Goal: Find specific page/section: Find specific page/section

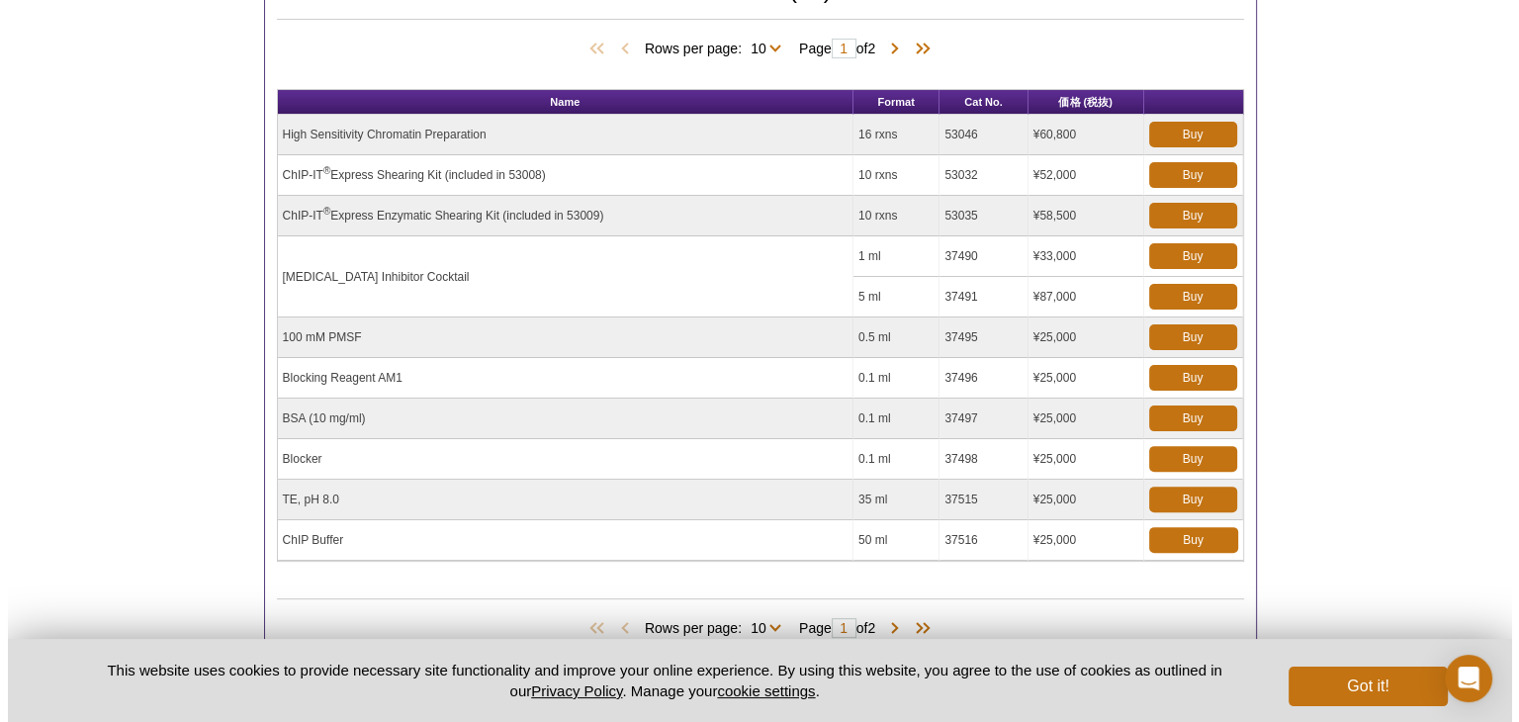
scroll to position [538, 0]
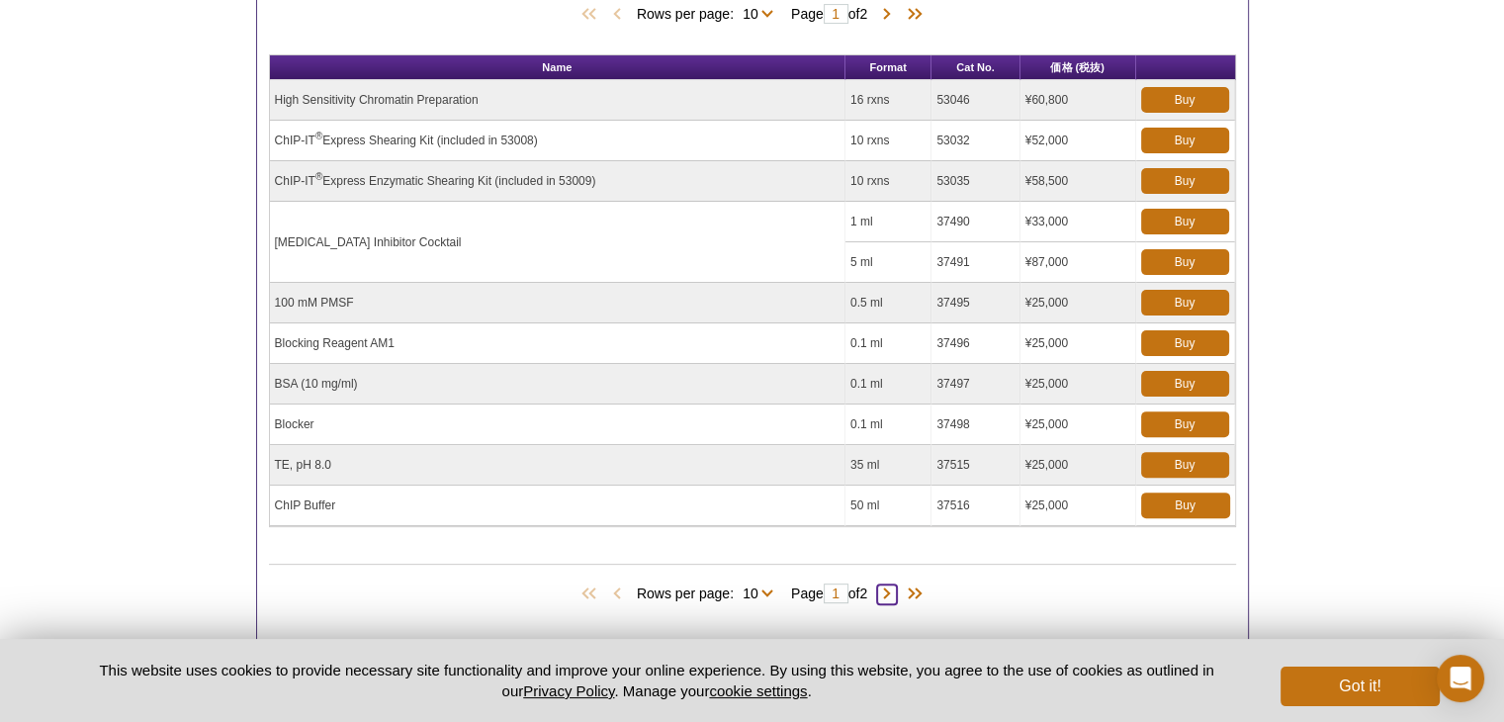
click at [894, 586] on span at bounding box center [887, 594] width 20 height 20
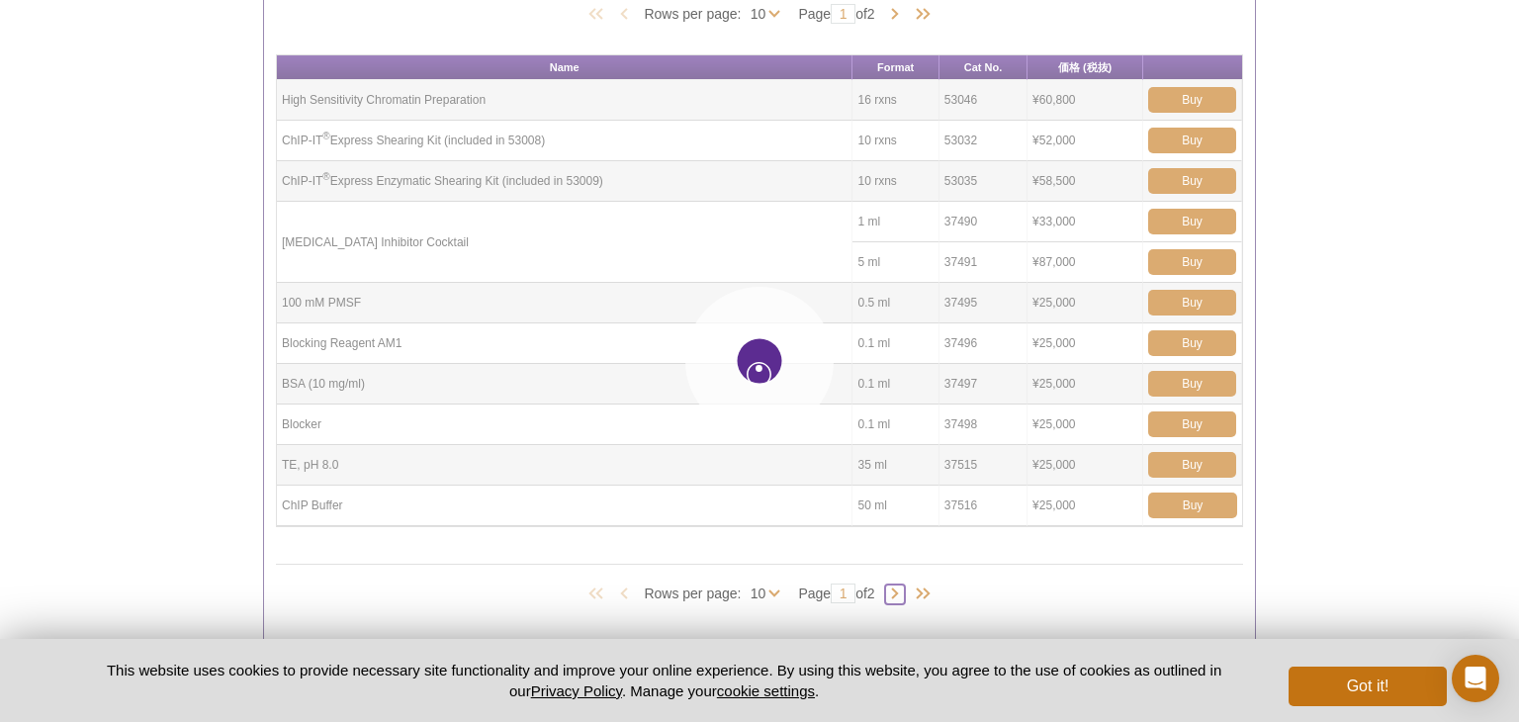
type input "2"
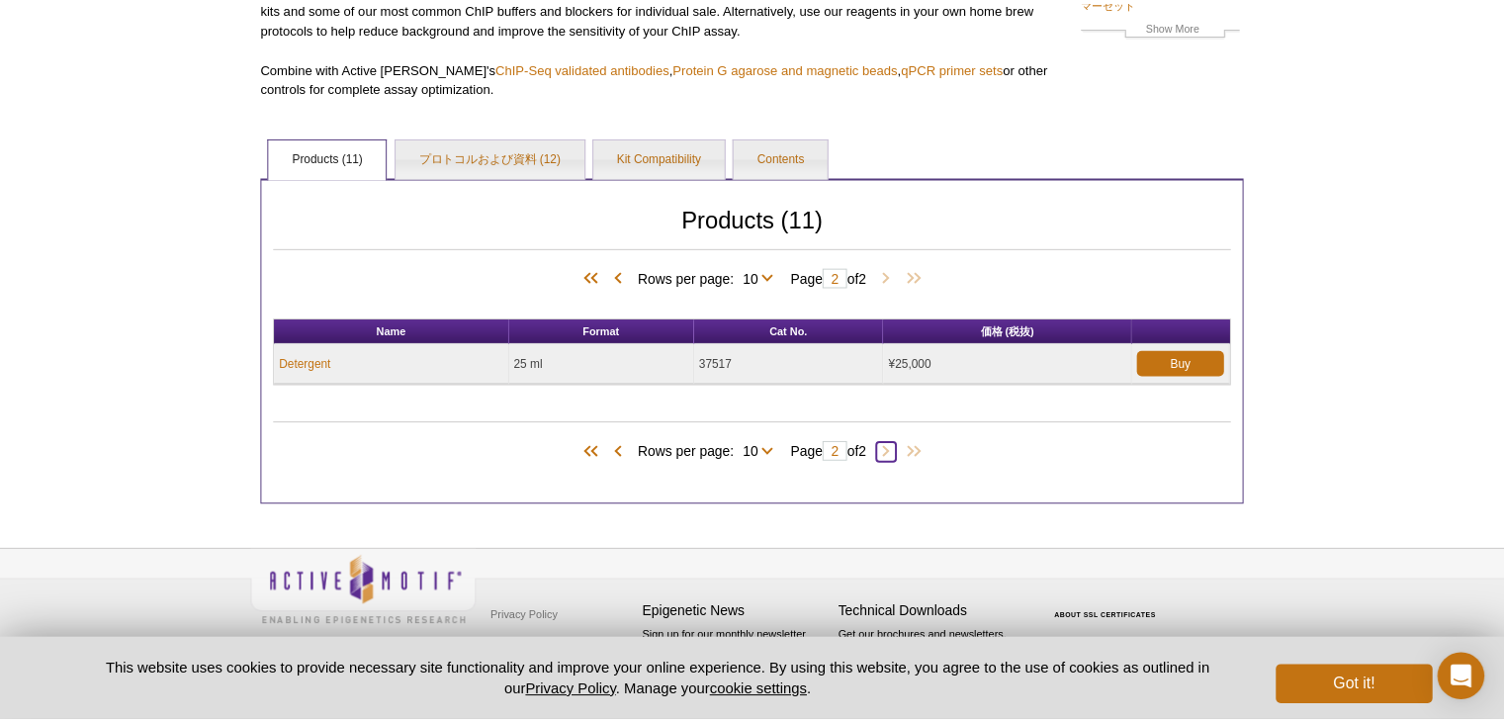
scroll to position [273, 0]
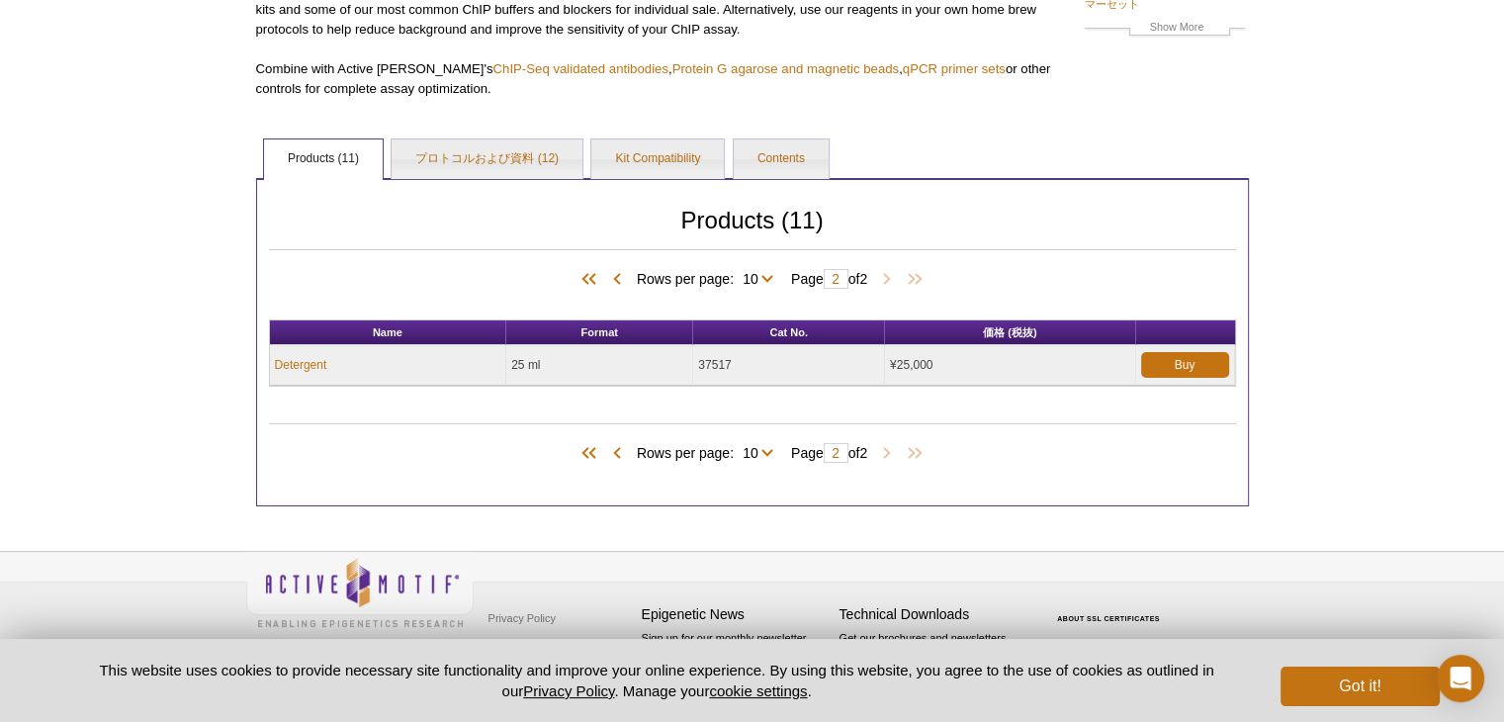
click at [621, 448] on div "Rows per page: 10 All 10 Page 2 of 2" at bounding box center [752, 453] width 967 height 22
click at [609, 460] on span at bounding box center [617, 454] width 20 height 20
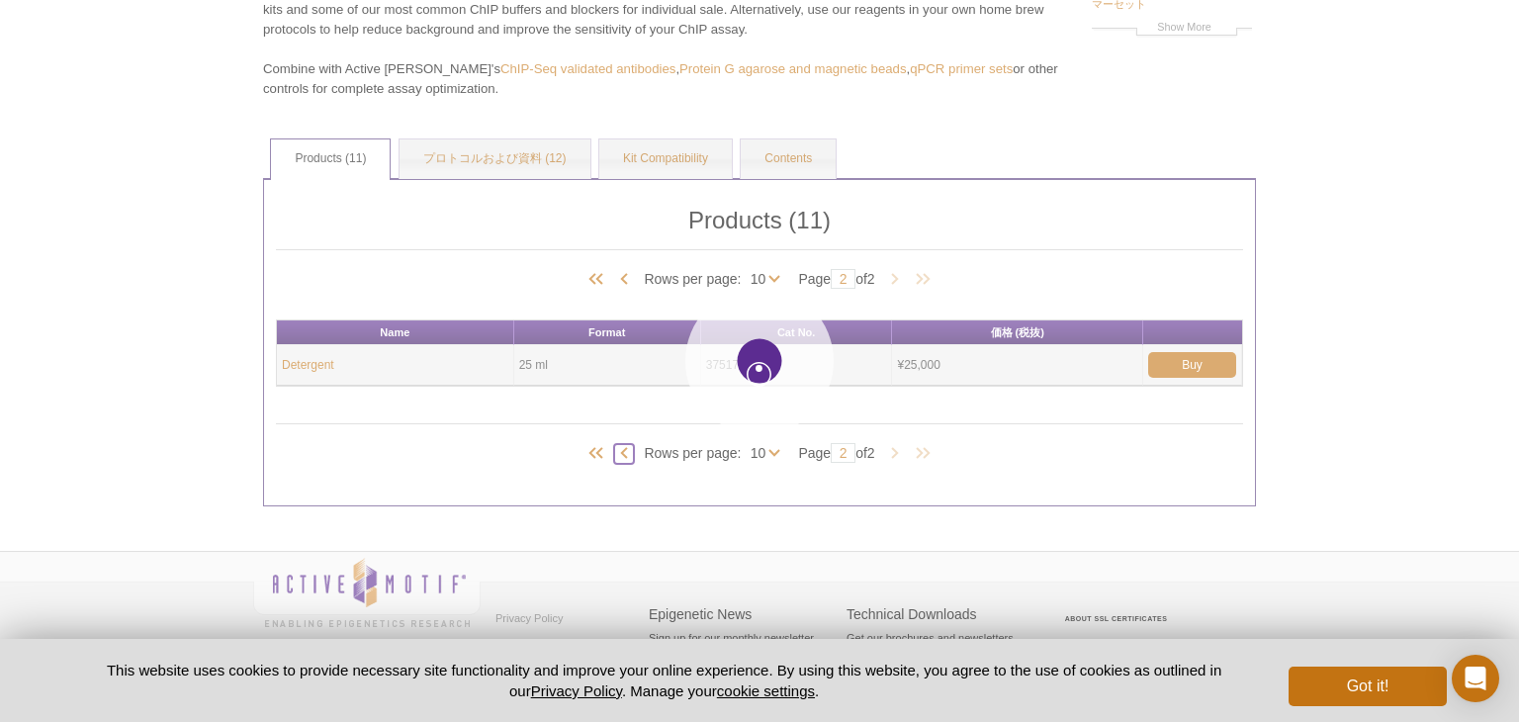
type input "1"
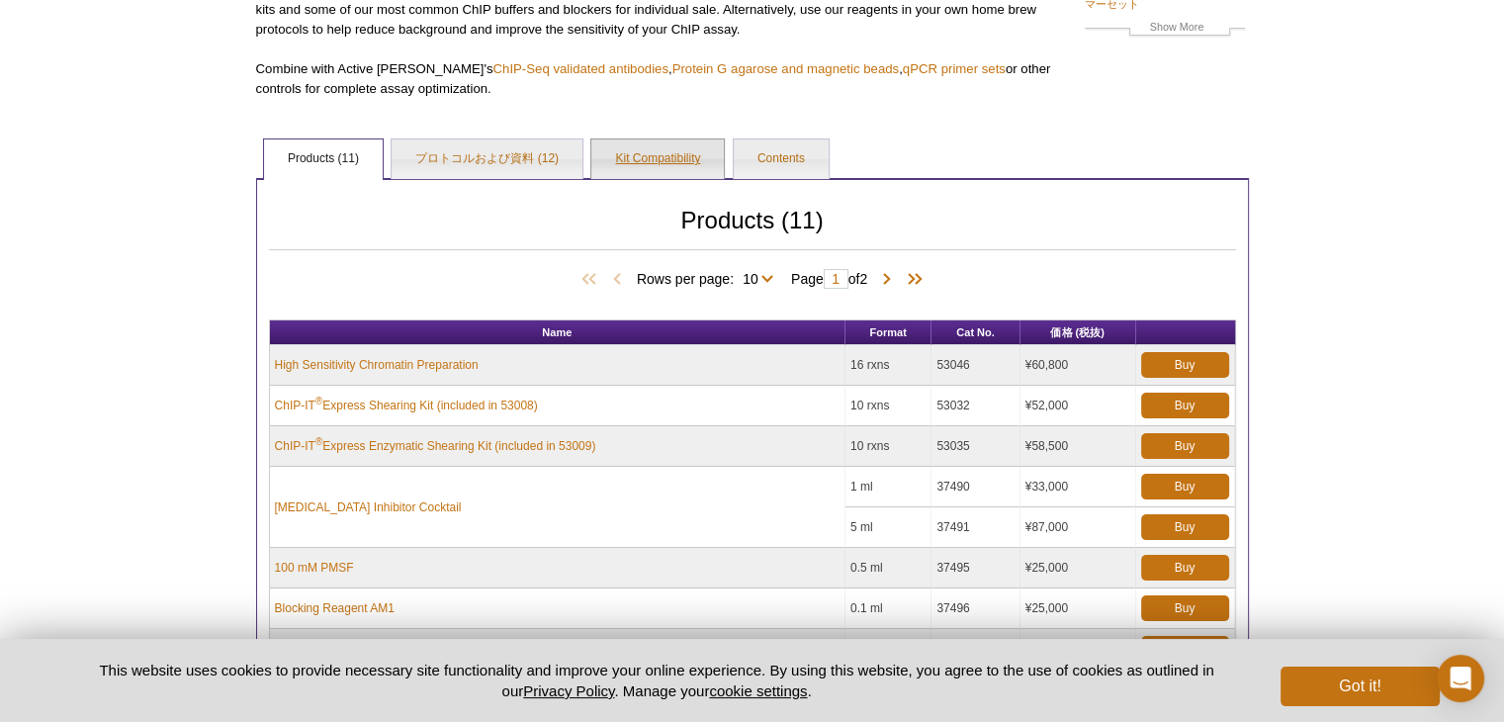
click at [674, 156] on link "Kit Compatibility" at bounding box center [657, 159] width 132 height 40
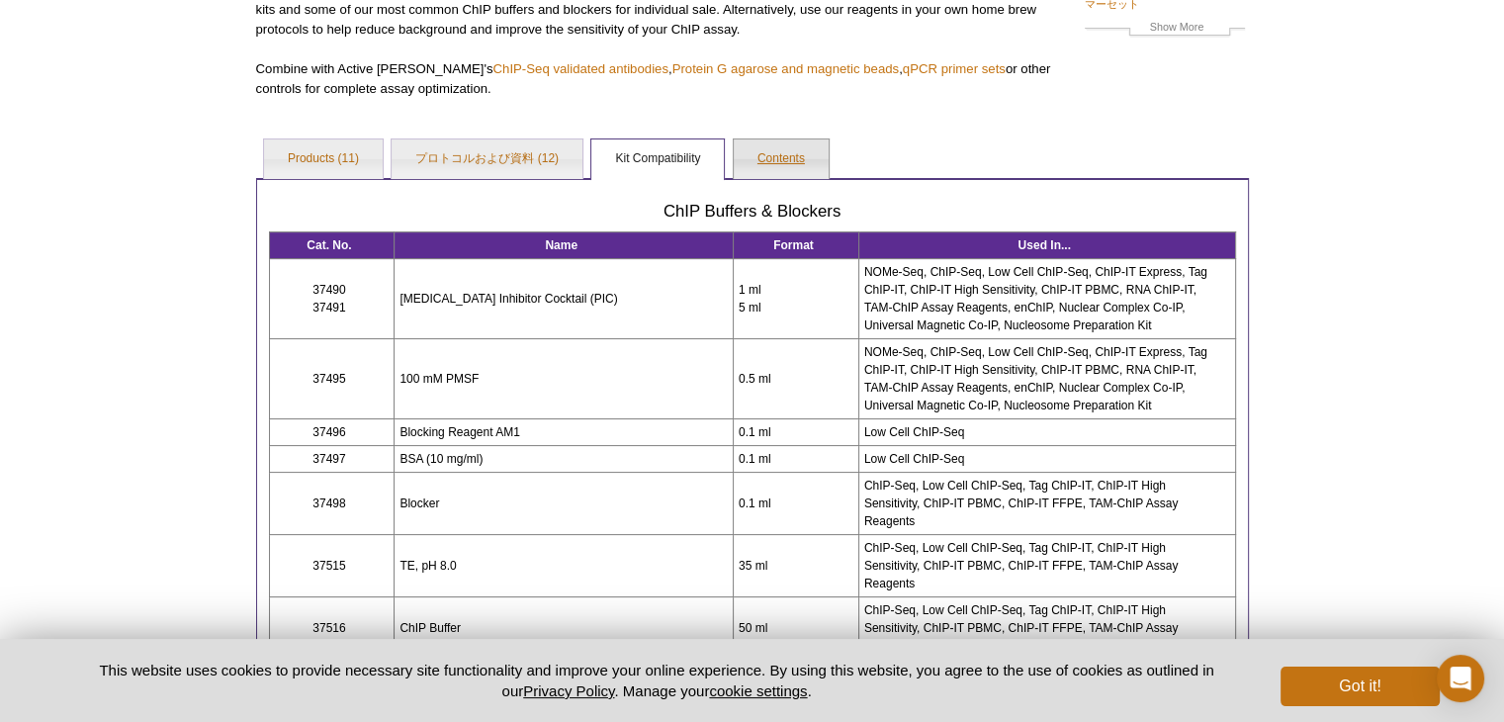
click at [773, 151] on link "Contents" at bounding box center [781, 159] width 95 height 40
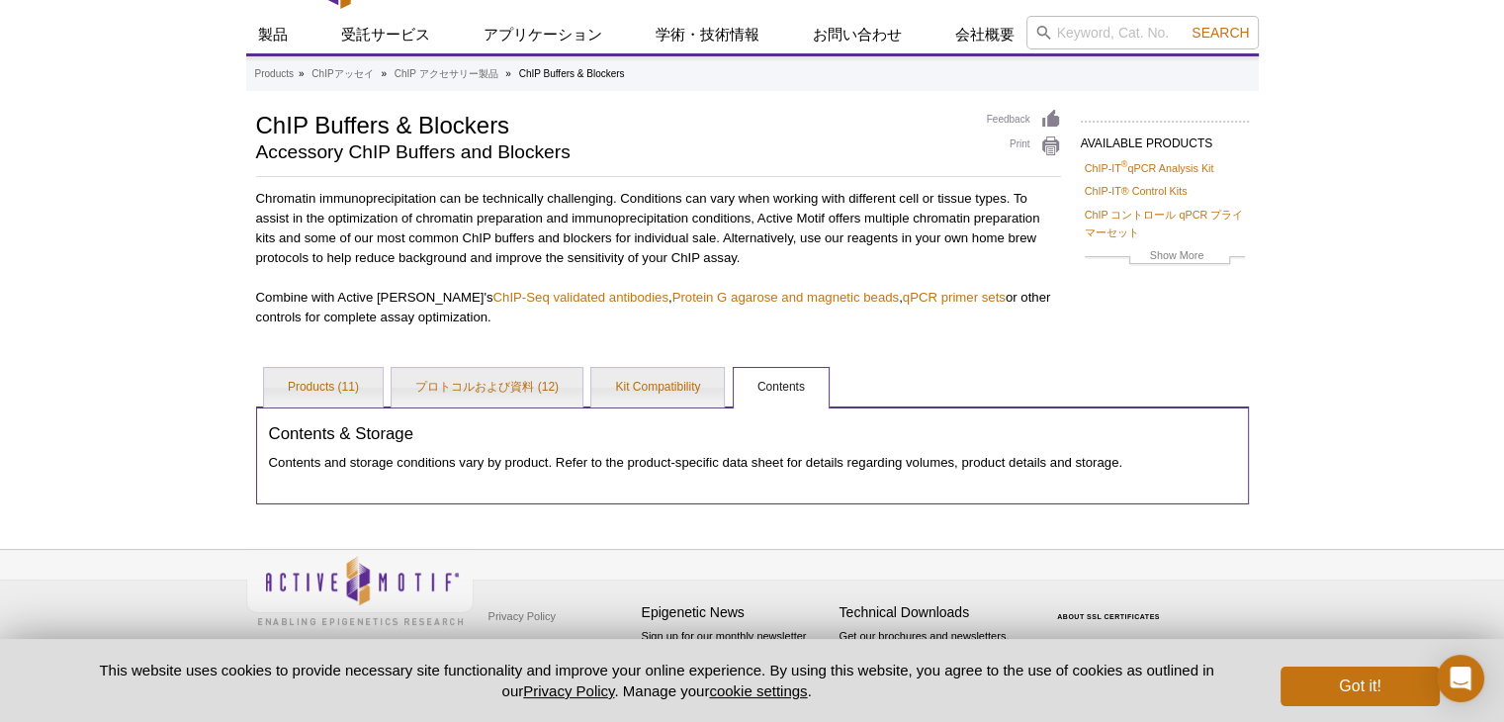
scroll to position [44, 0]
click at [689, 373] on link "Kit Compatibility" at bounding box center [657, 389] width 132 height 40
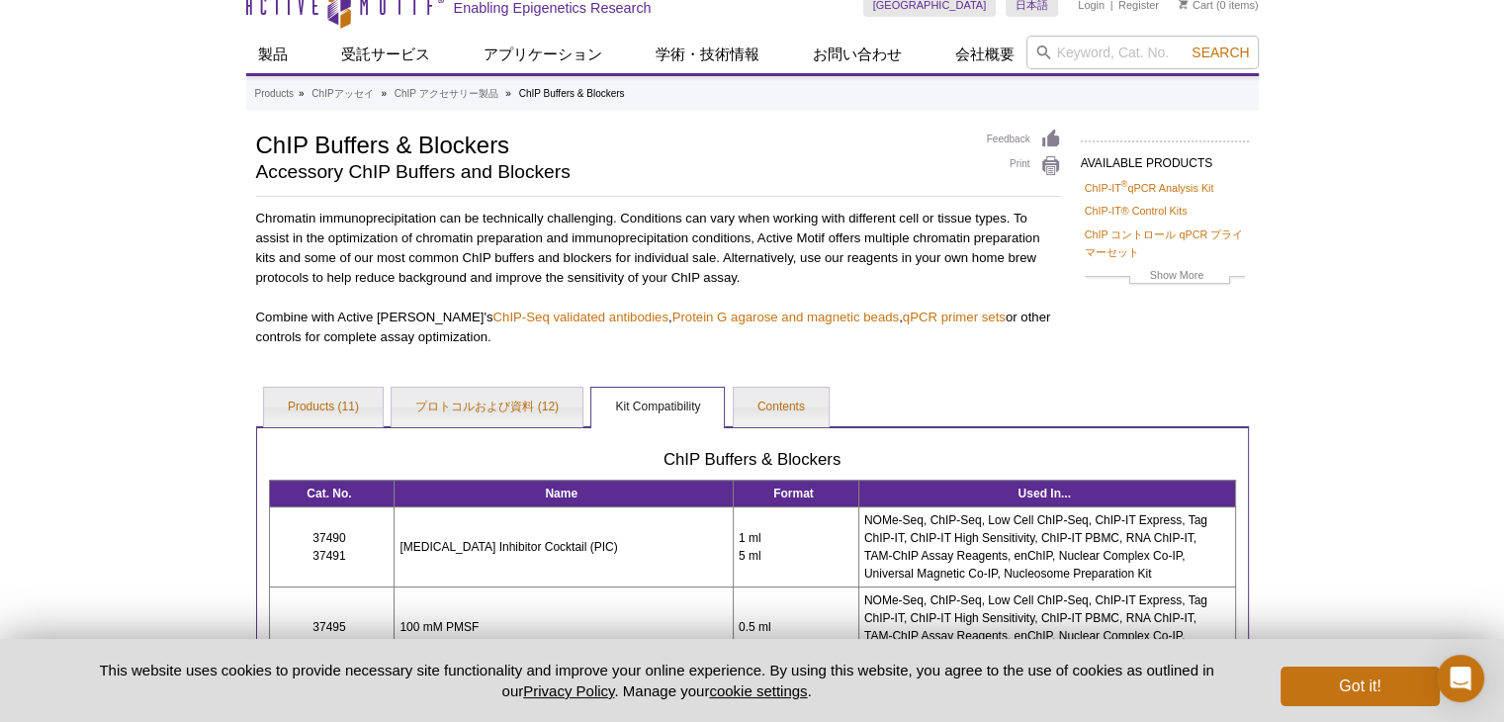
scroll to position [24, 0]
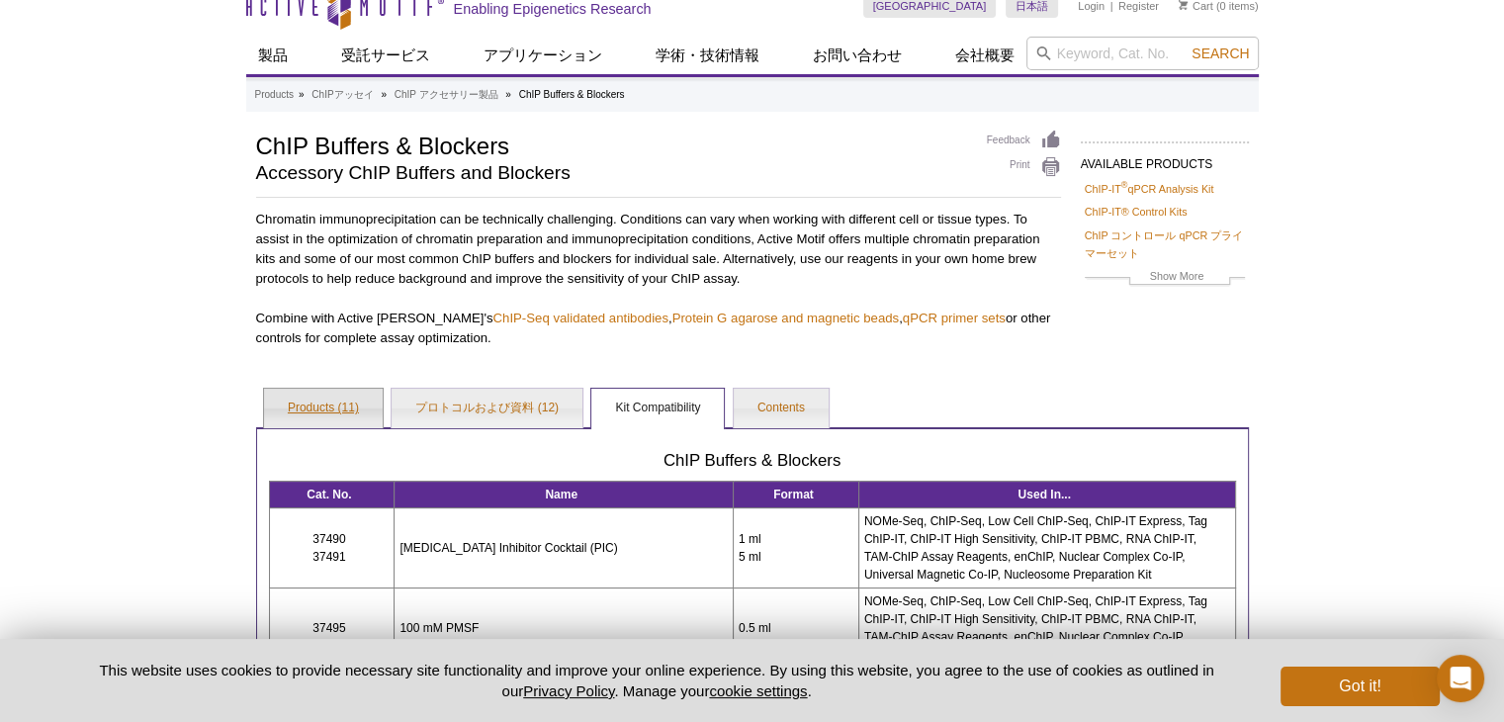
drag, startPoint x: 305, startPoint y: 408, endPoint x: 326, endPoint y: 408, distance: 21.8
click at [306, 408] on link "Products (11)" at bounding box center [323, 409] width 119 height 40
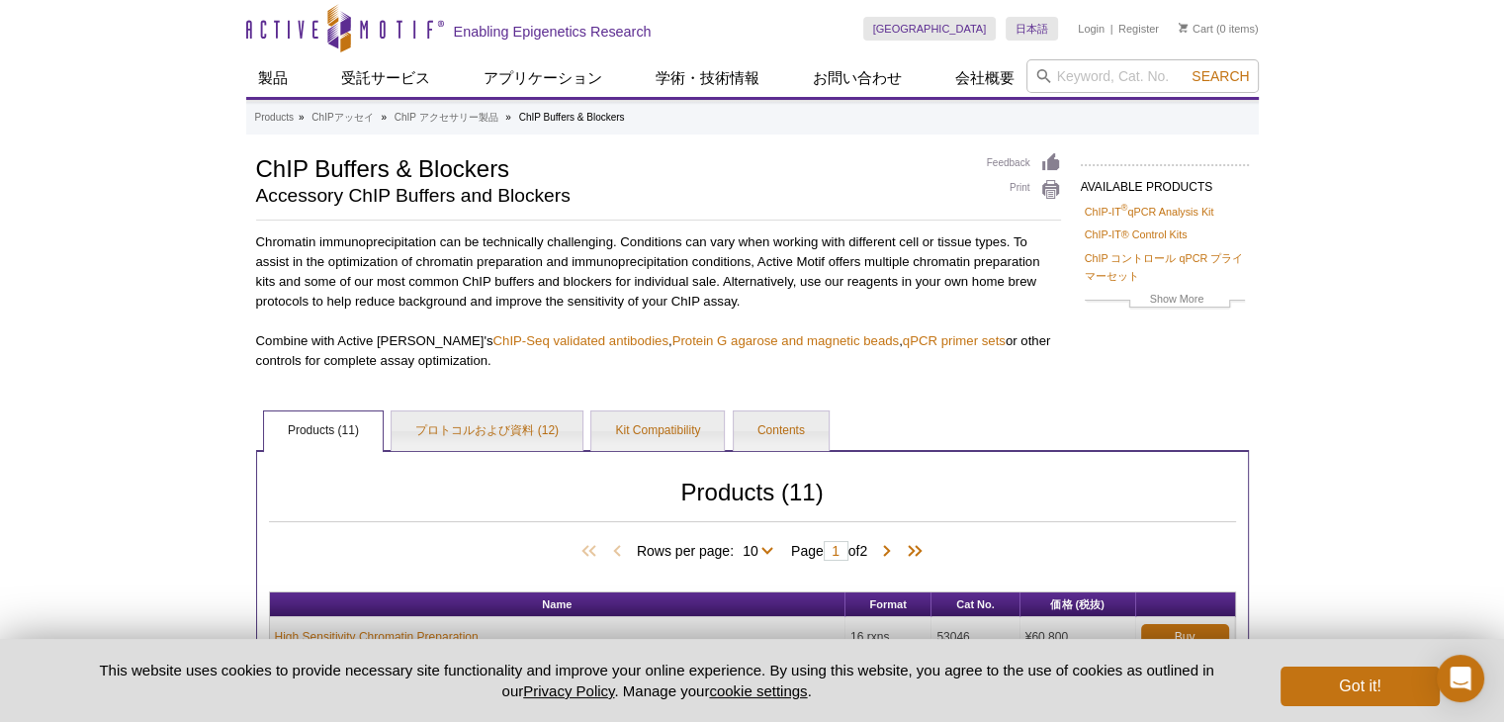
scroll to position [0, 0]
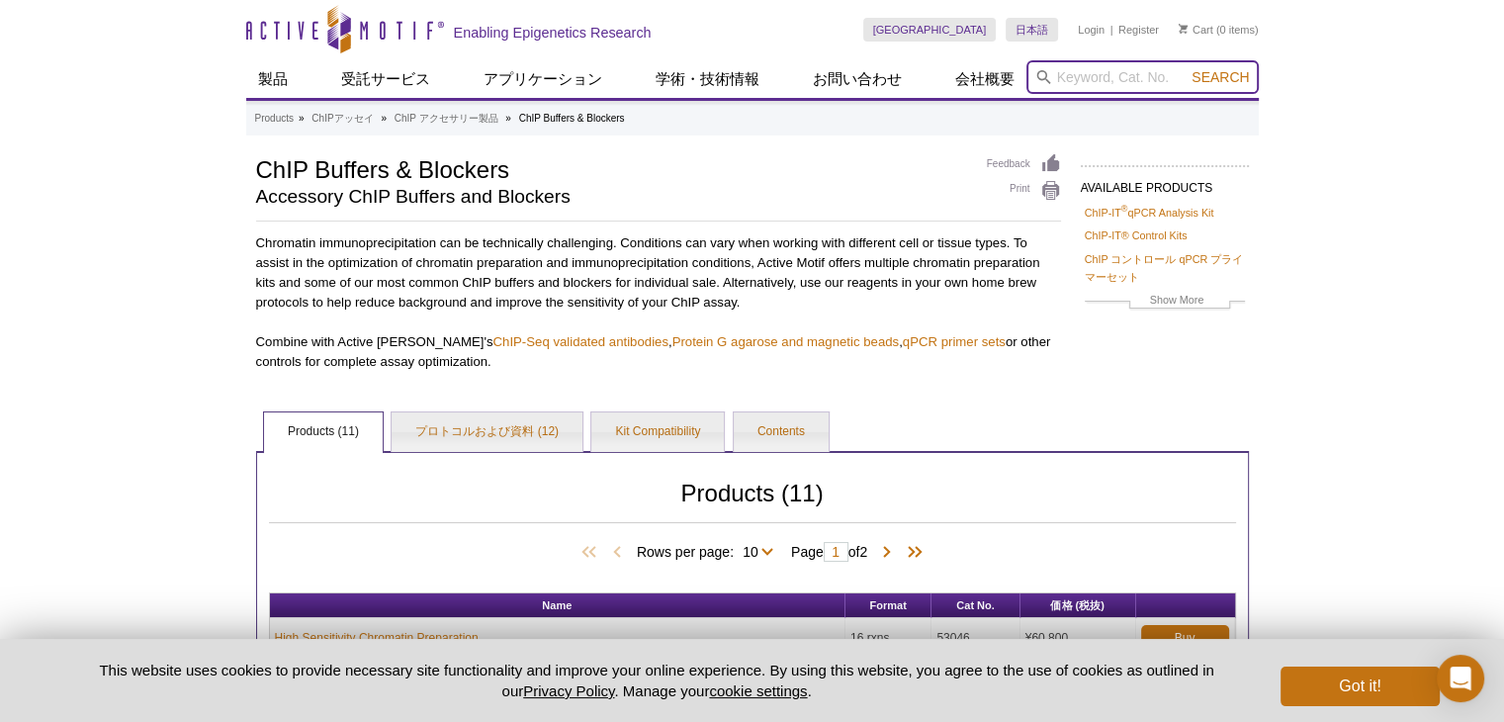
click at [1069, 79] on input "search" at bounding box center [1142, 77] width 232 height 34
paste input "#102148"
type input "#102148"
click at [1185, 68] on button "Search" at bounding box center [1219, 77] width 69 height 18
